Goal: Information Seeking & Learning: Learn about a topic

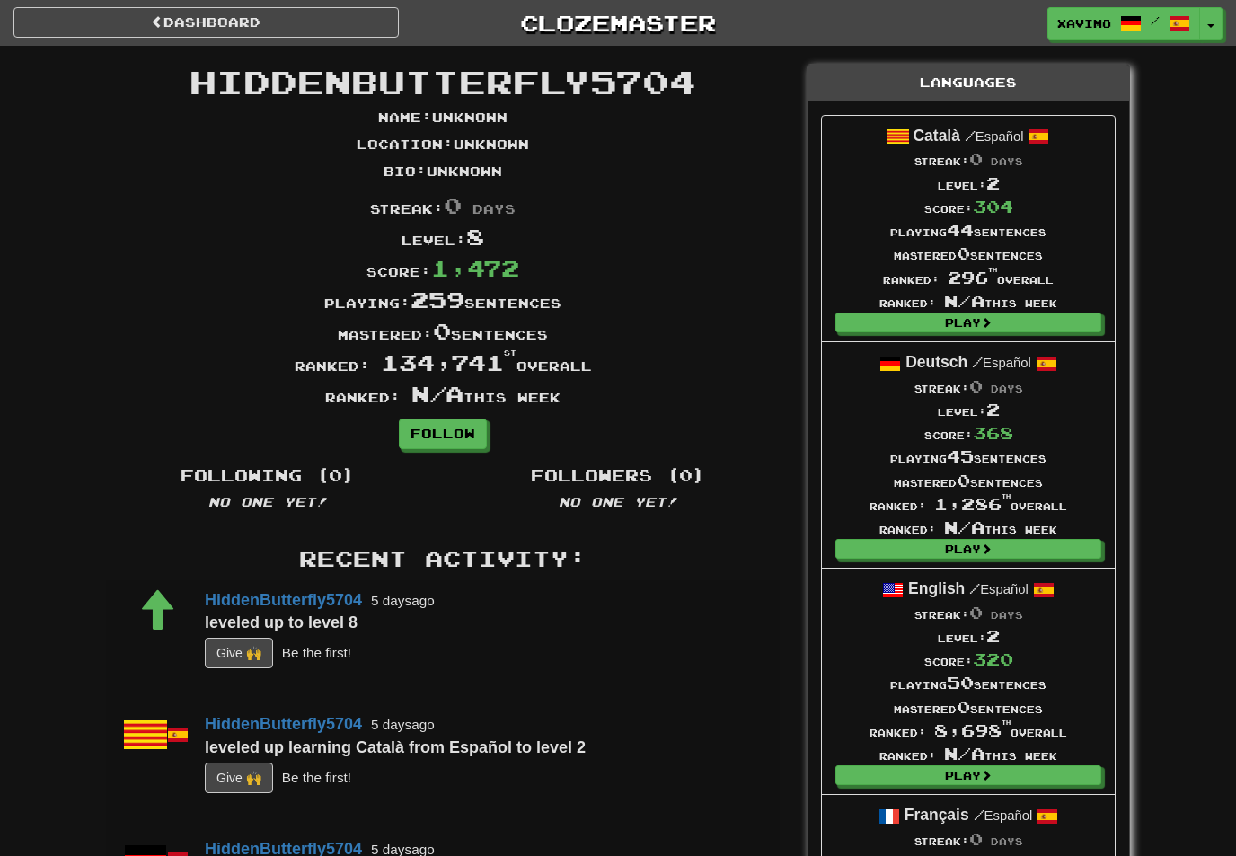
click at [298, 21] on link "Dashboard" at bounding box center [205, 22] width 385 height 31
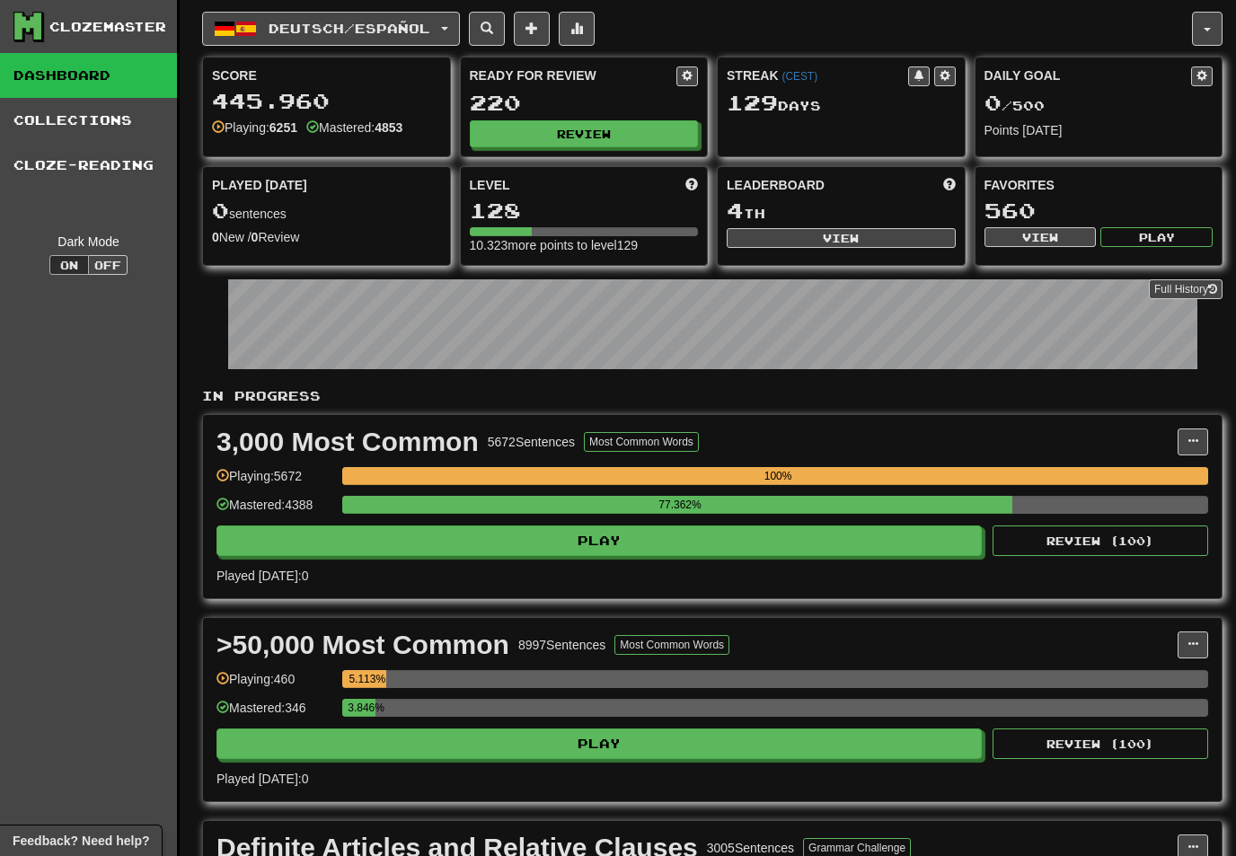
click at [825, 238] on button "View" at bounding box center [841, 238] width 229 height 20
select select "**********"
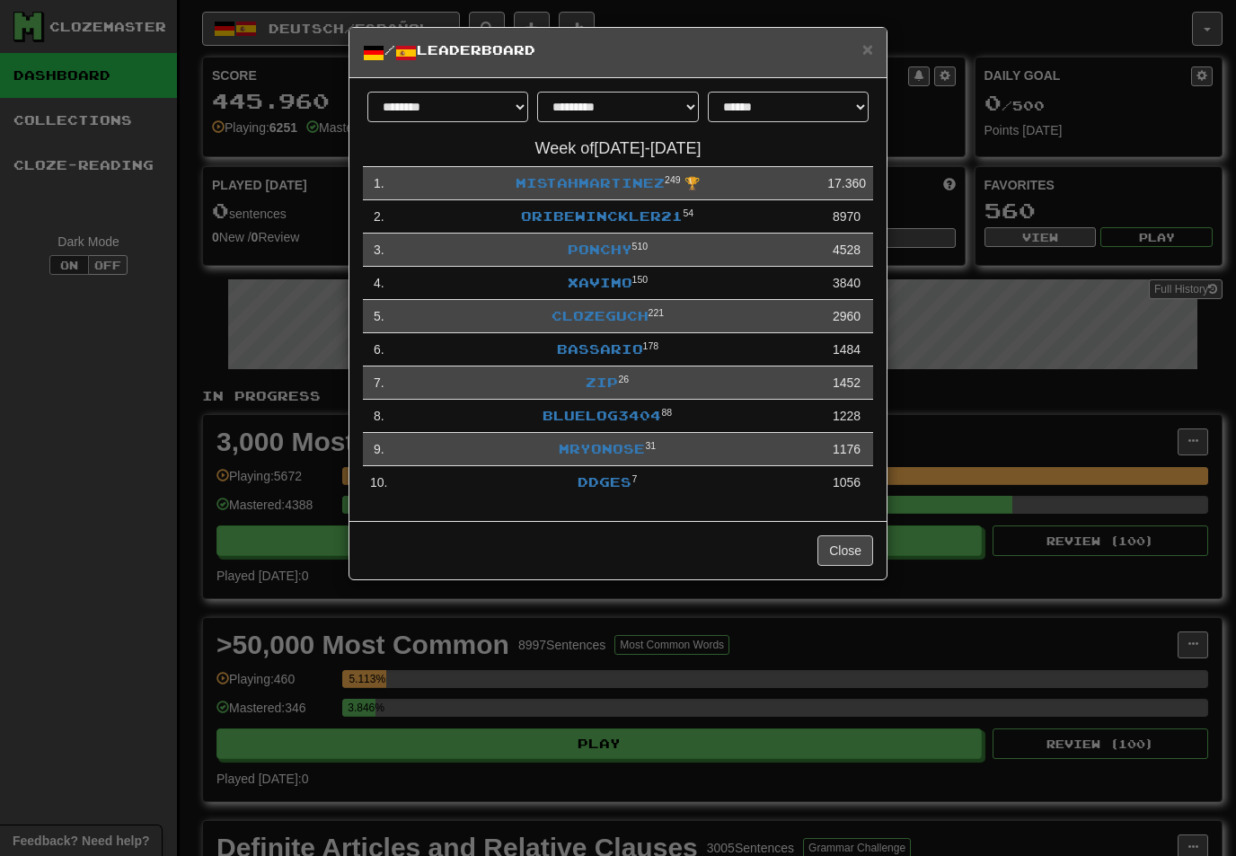
click at [610, 275] on link "Xavimo" at bounding box center [600, 282] width 65 height 15
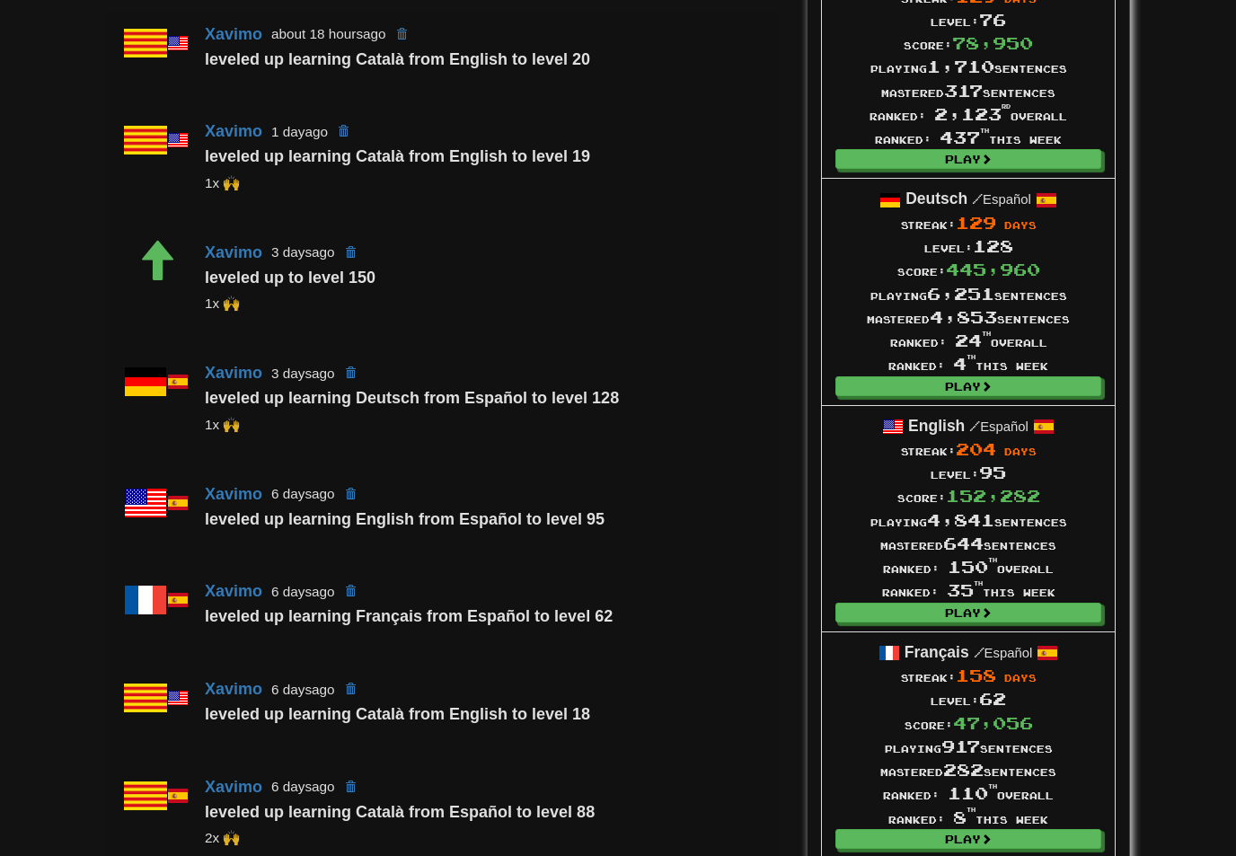
scroll to position [616, 0]
click at [997, 385] on link "Play" at bounding box center [969, 386] width 266 height 20
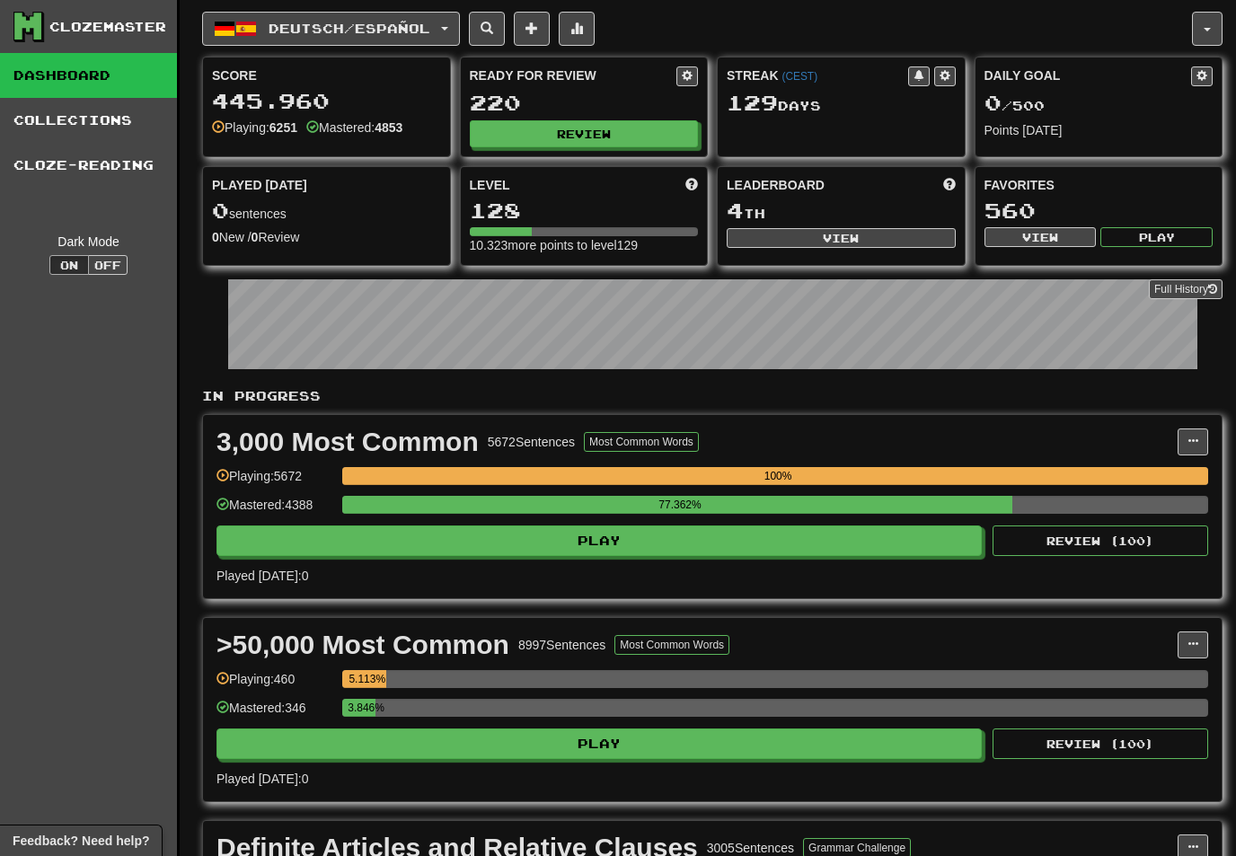
click at [583, 23] on span at bounding box center [577, 28] width 13 height 13
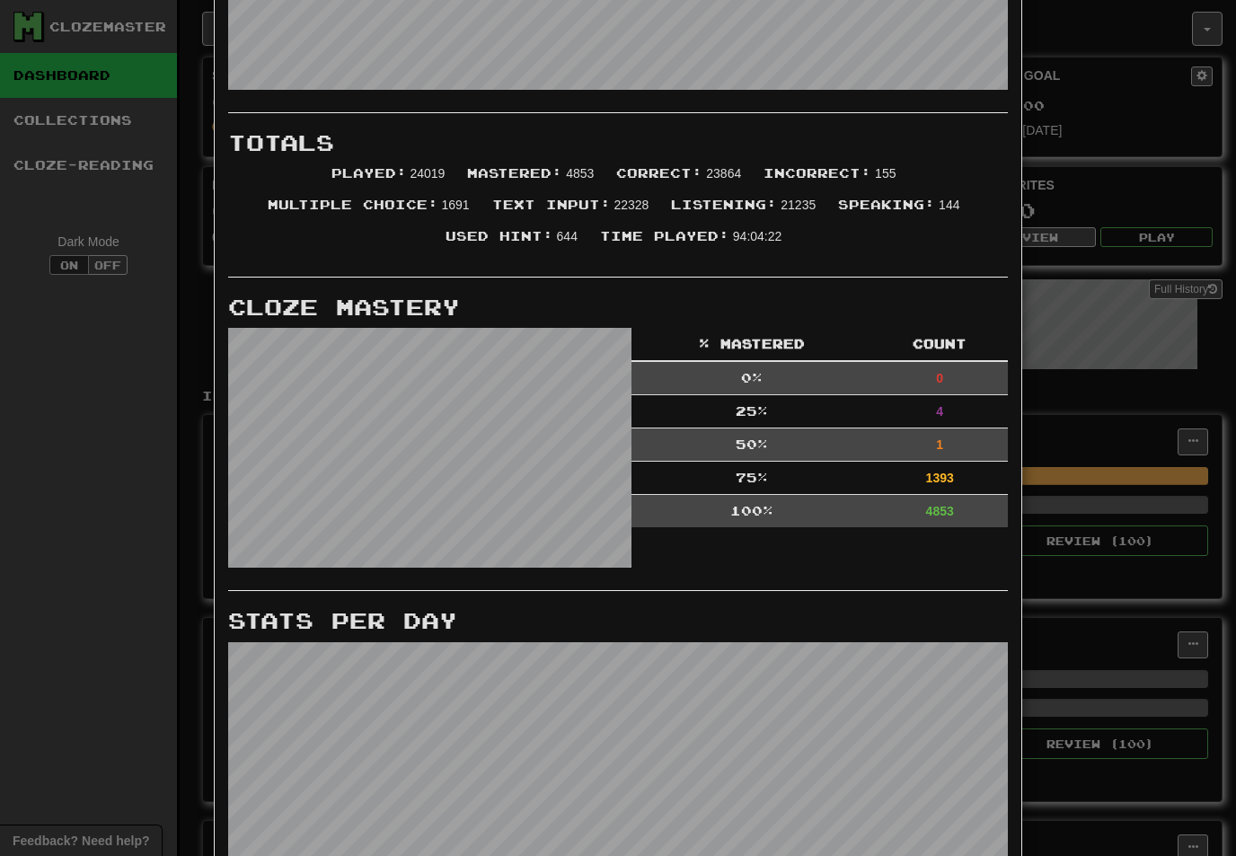
scroll to position [300, 0]
